Goal: Task Accomplishment & Management: Complete application form

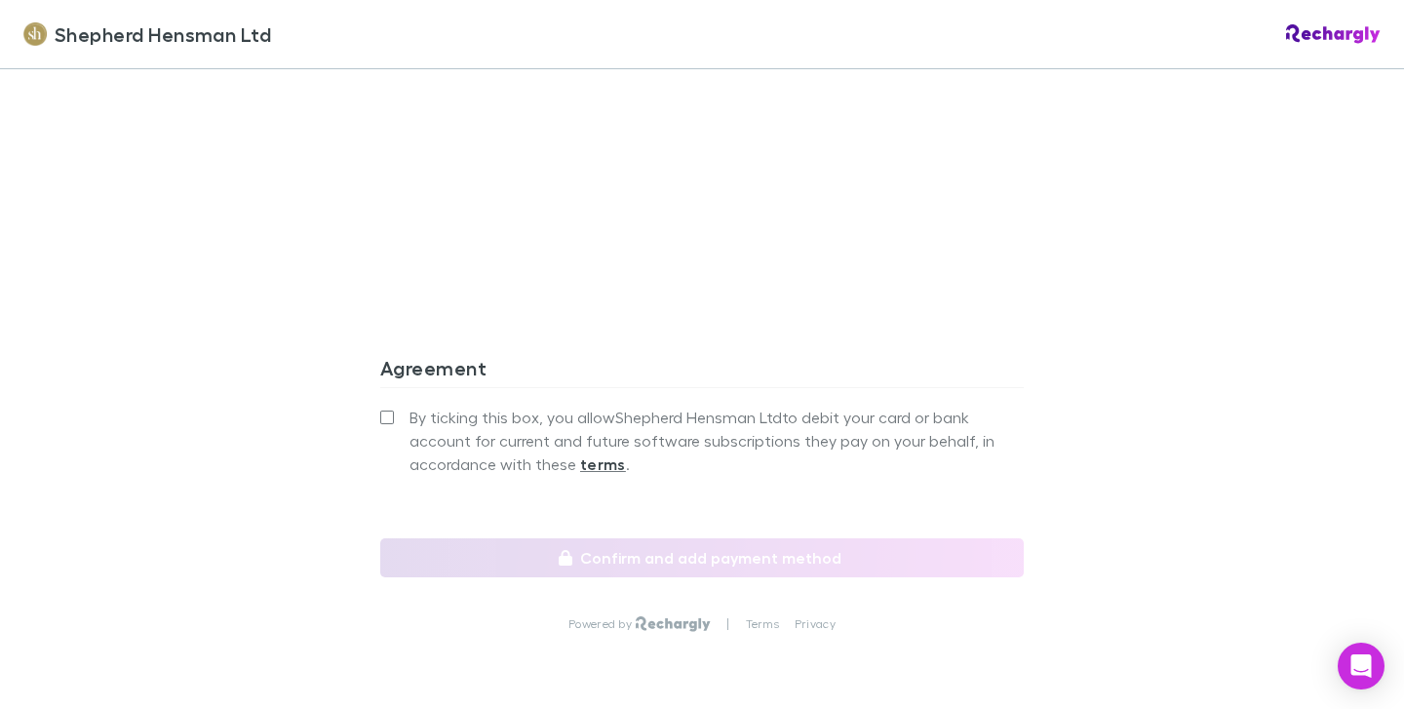
scroll to position [1767, 0]
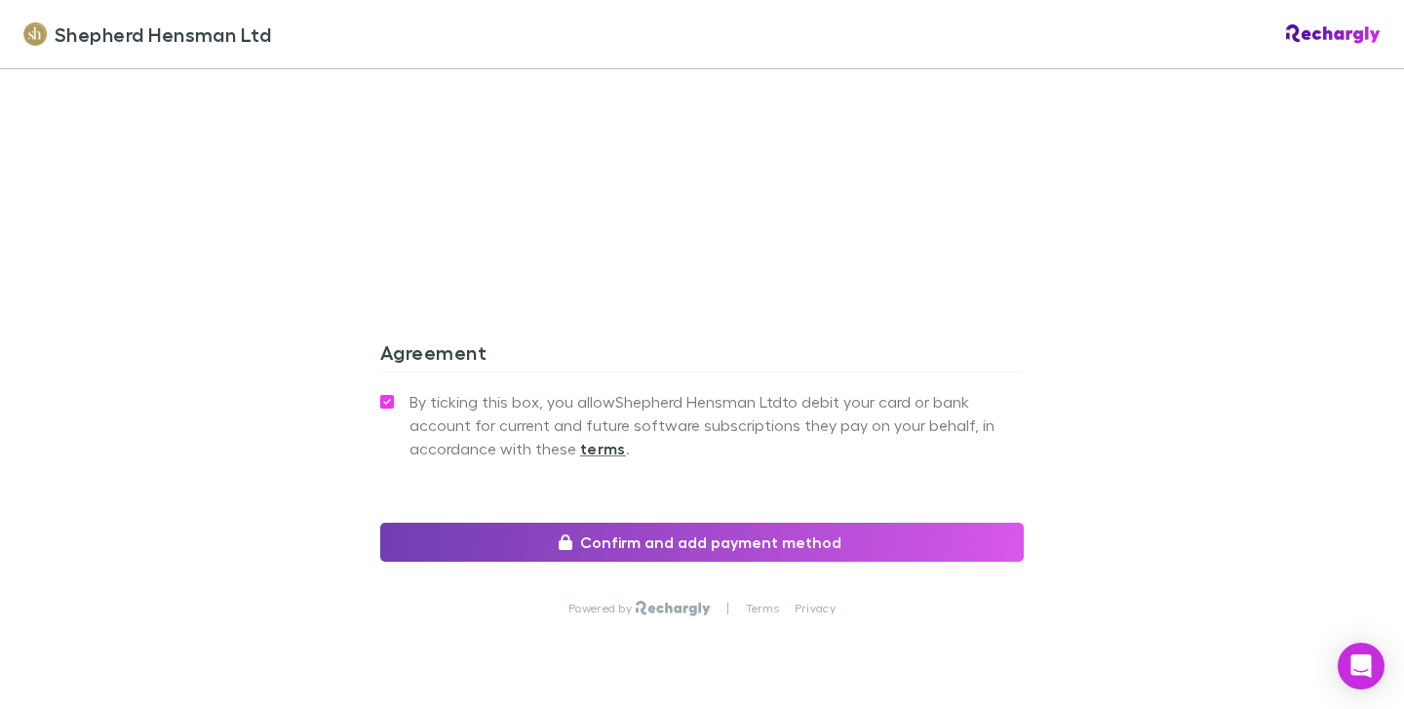
click at [767, 537] on button "Confirm and add payment method" at bounding box center [701, 541] width 643 height 39
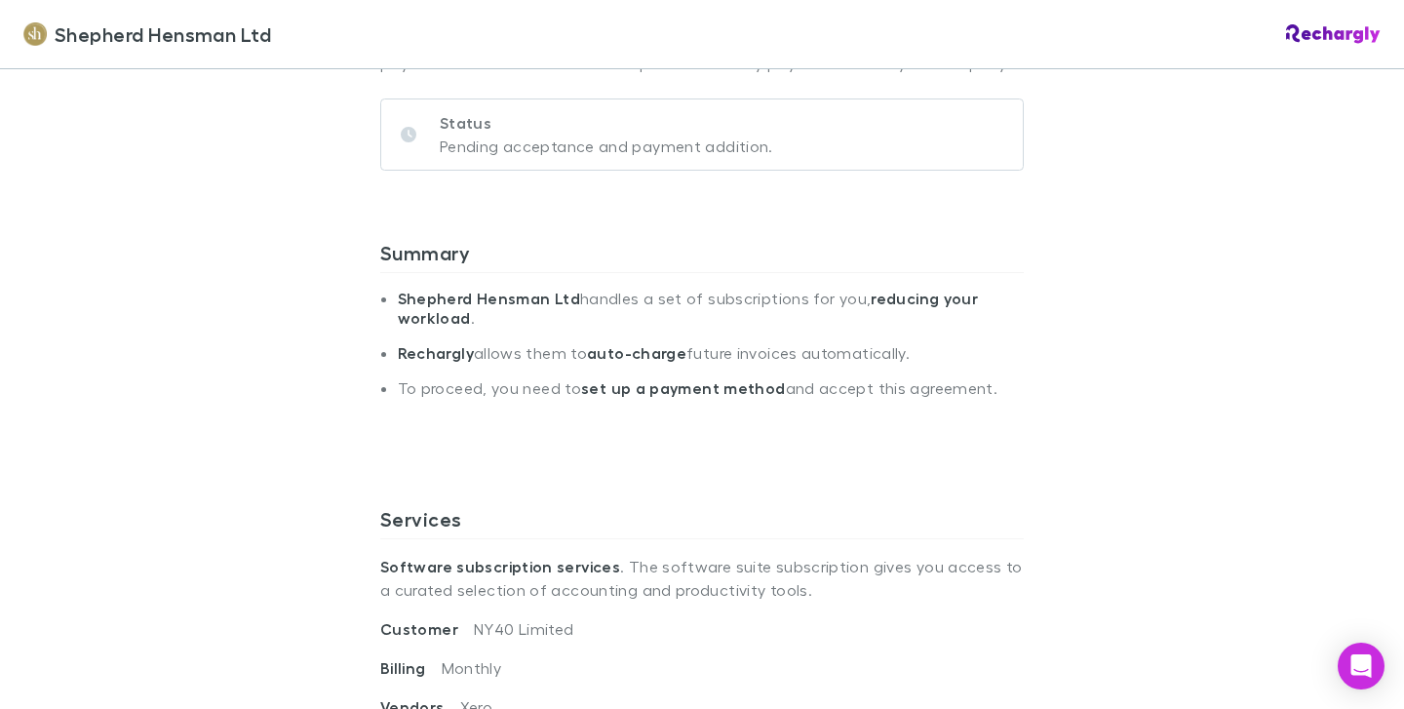
scroll to position [298, 0]
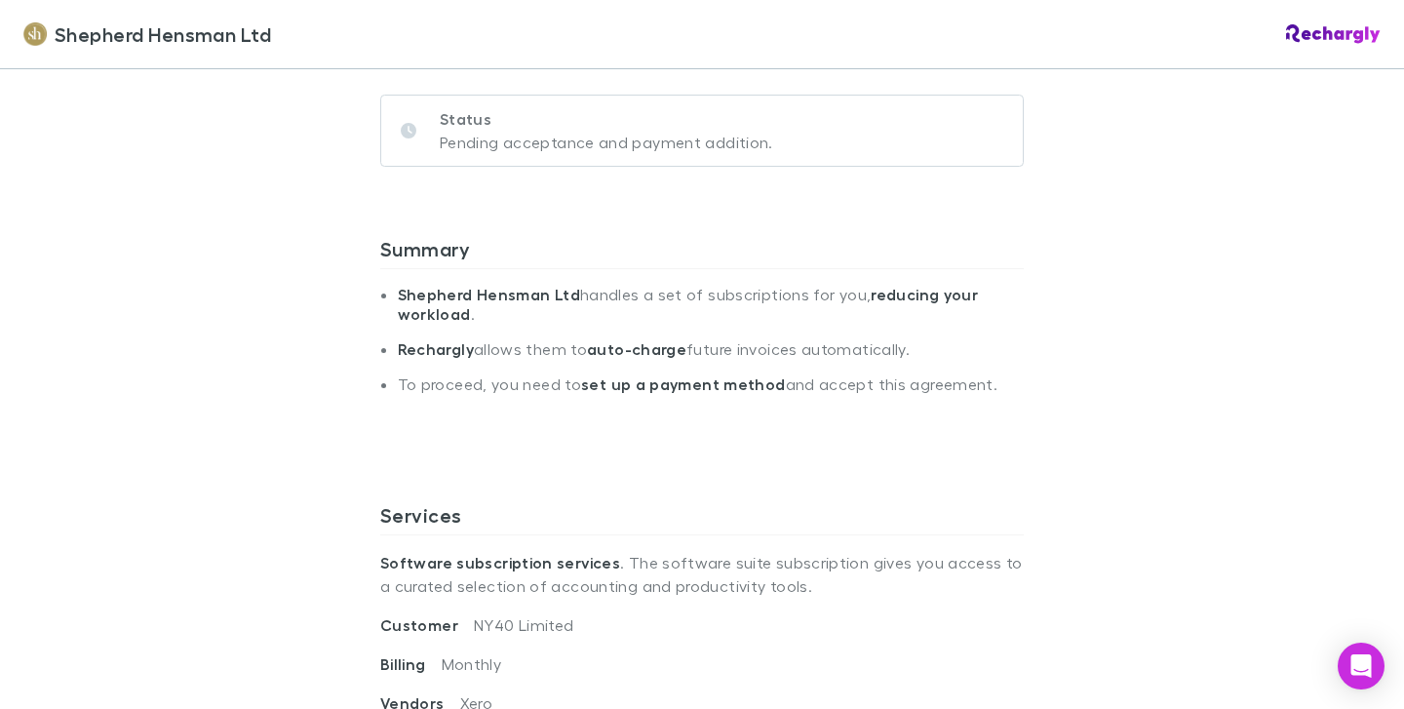
click at [919, 404] on li "To proceed, you need to set up a payment method and accept this agreement." at bounding box center [711, 391] width 626 height 35
